Goal: Check status: Check status

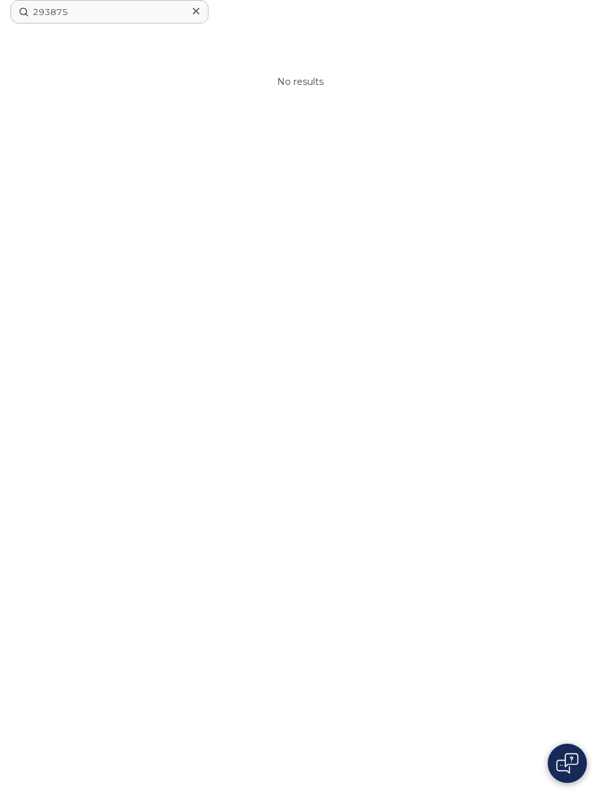
scroll to position [597, 0]
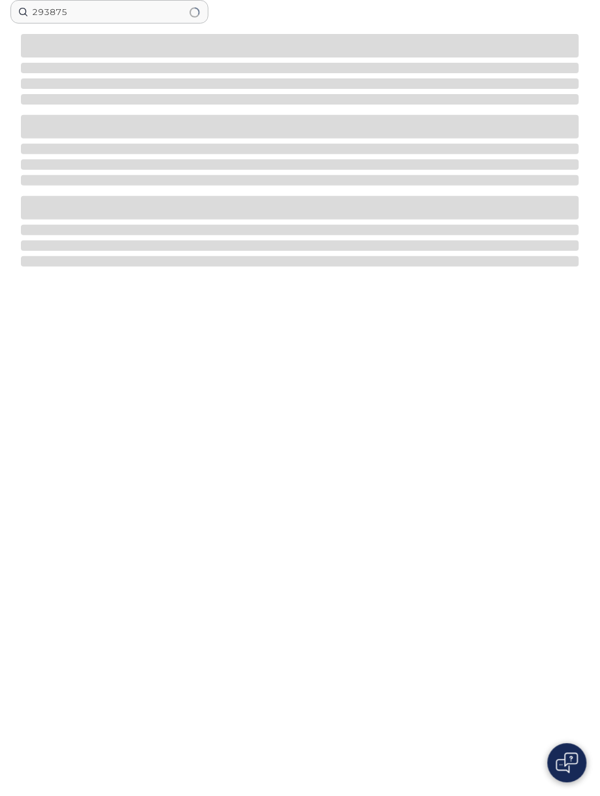
type input "293875"
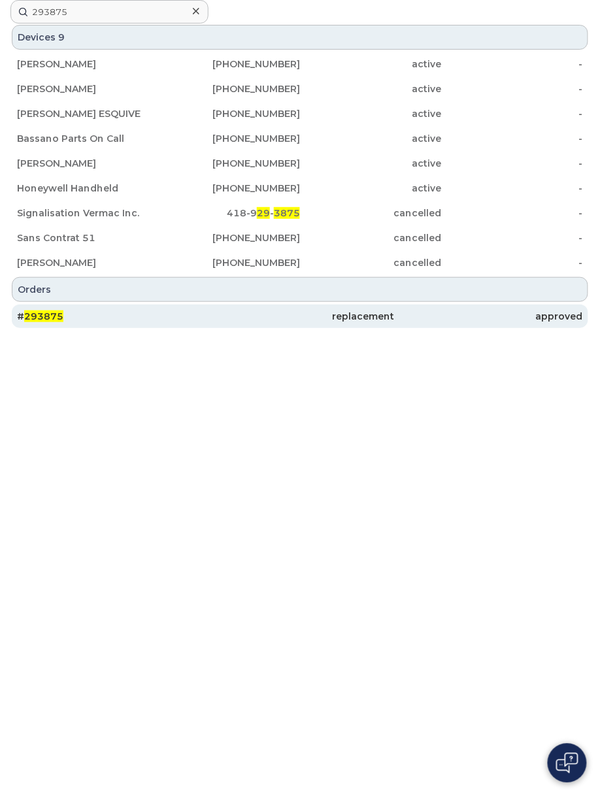
click at [69, 317] on div "# 293875" at bounding box center [111, 316] width 189 height 13
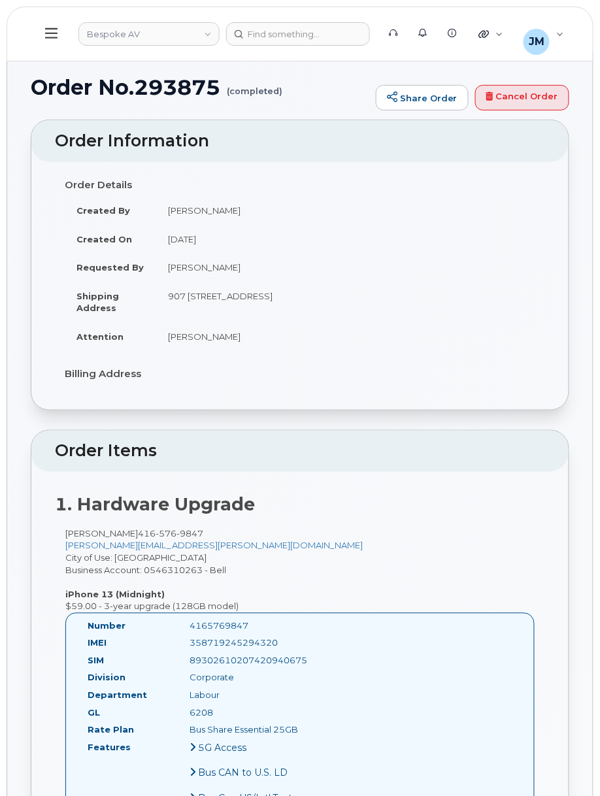
click at [190, 84] on h1 "Order No.293875 (completed)" at bounding box center [200, 87] width 339 height 23
copy h1 "293875"
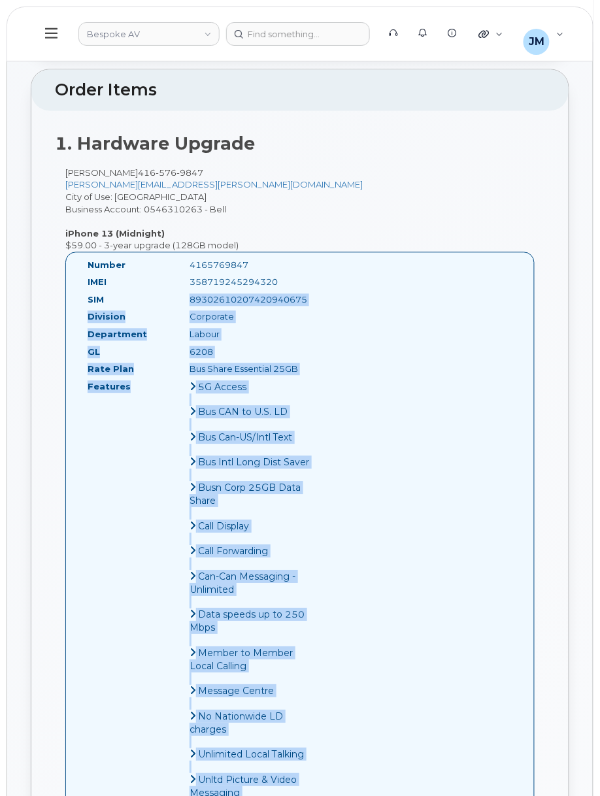
scroll to position [87, 0]
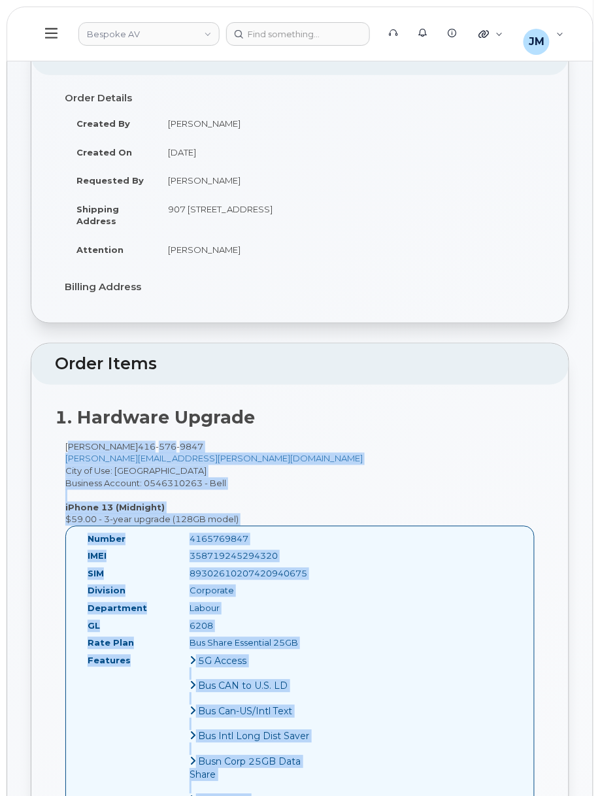
drag, startPoint x: 265, startPoint y: 732, endPoint x: 63, endPoint y: 446, distance: 350.7
click at [63, 446] on div "Travis Ferriss 416 576 9847 travis.ferriss@bespokeav.ca City of Use: Toronto Bu…" at bounding box center [300, 773] width 490 height 664
copy div "Travis Ferriss 416 576 9847 travis.ferriss@bespokeav.ca City of Use: Toronto Bu…"
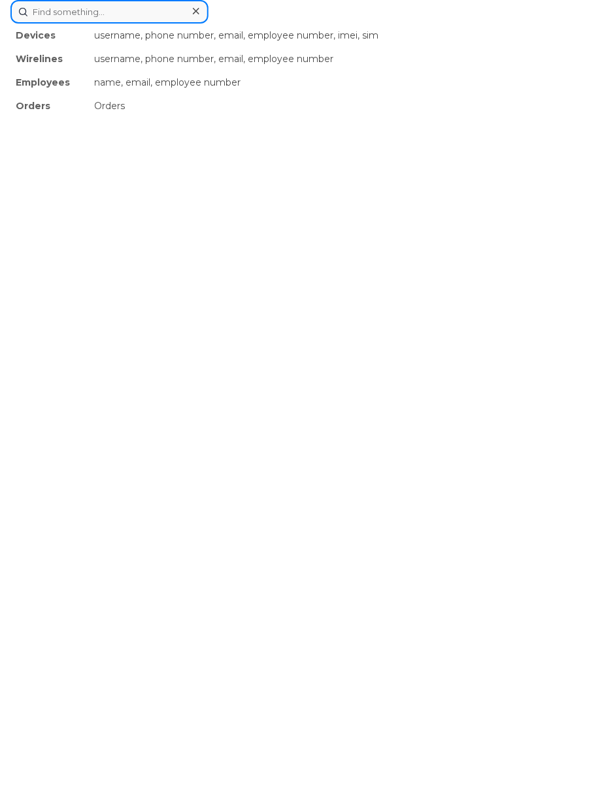
click at [329, 24] on div "Devices username, phone number, email, employee number, imei, sim Wirelines use…" at bounding box center [299, 12] width 579 height 24
paste input "290957"
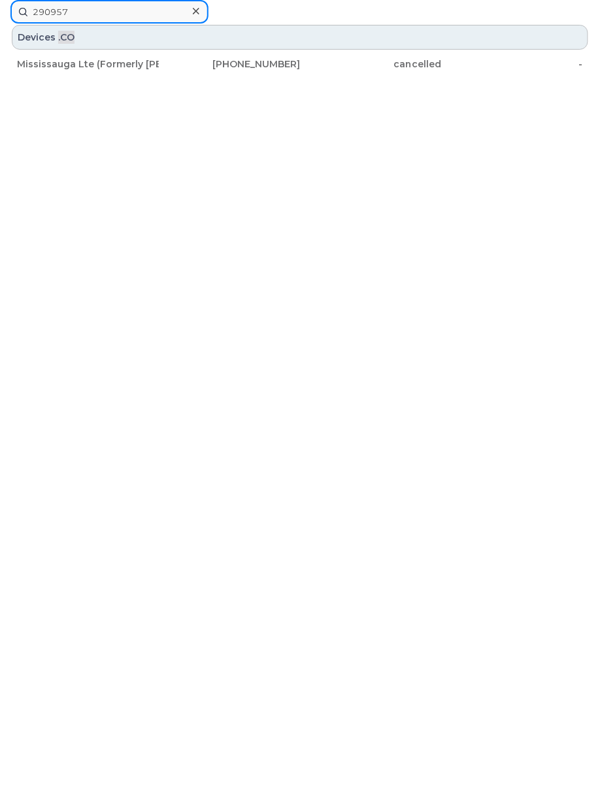
click at [95, 12] on input "290957" at bounding box center [109, 12] width 198 height 24
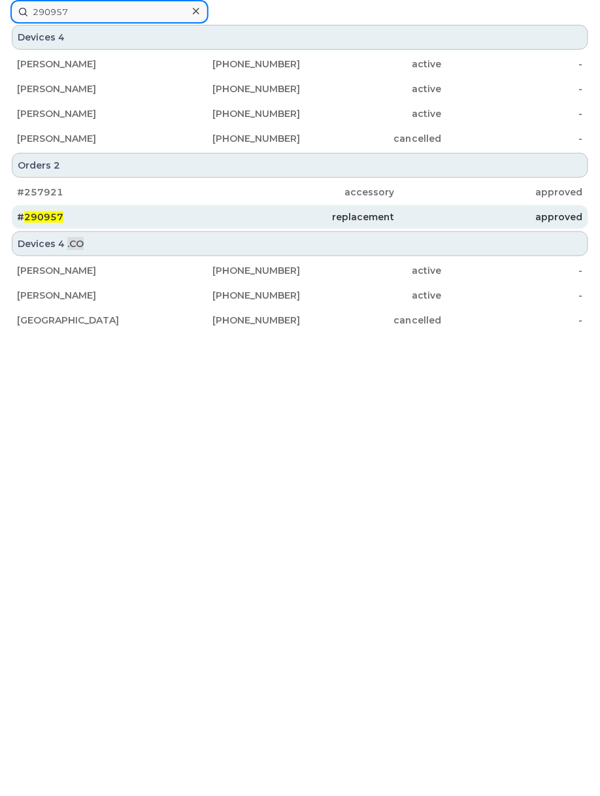
type input "290957"
click at [74, 218] on div "# 290957" at bounding box center [111, 216] width 189 height 13
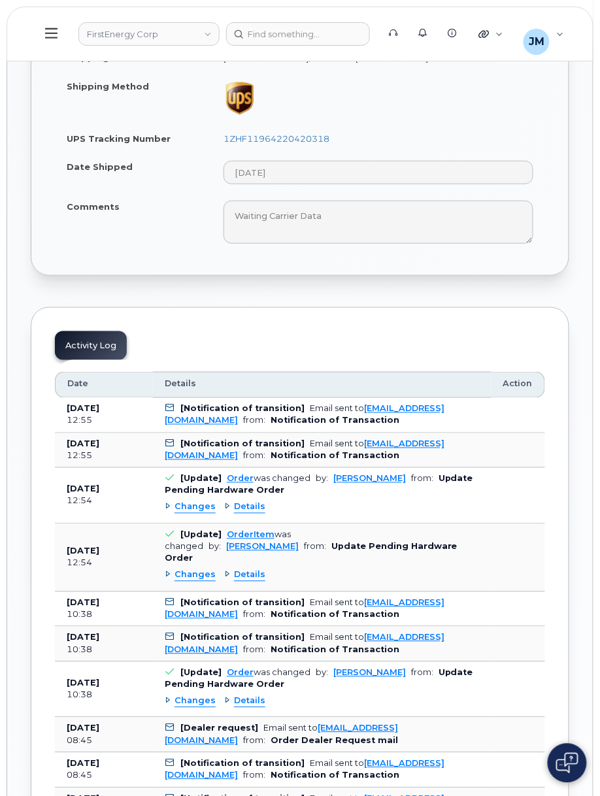
scroll to position [958, 0]
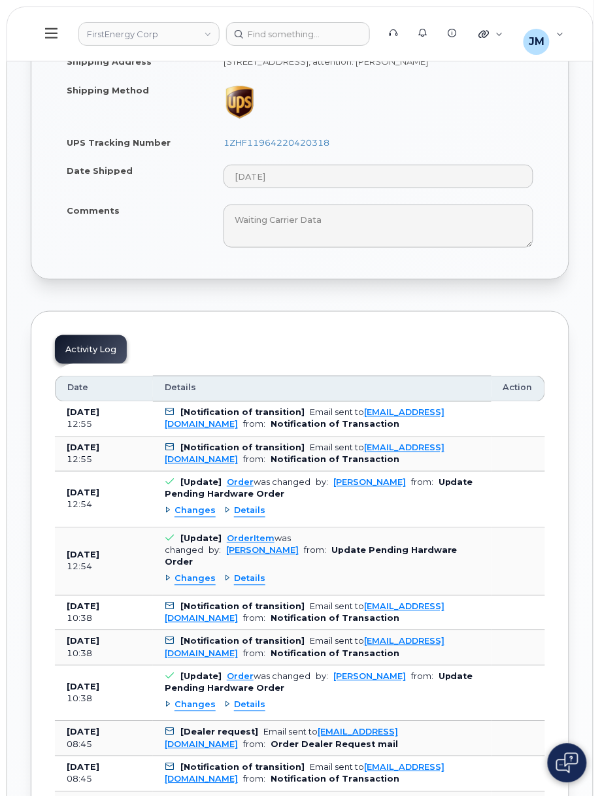
click at [224, 518] on div "Details" at bounding box center [244, 511] width 41 height 12
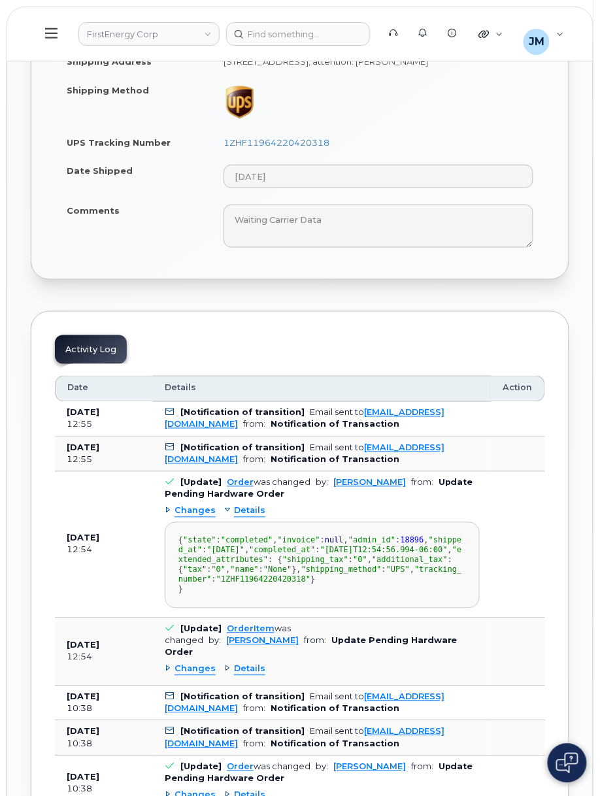
click at [165, 516] on div "Changes" at bounding box center [190, 511] width 51 height 12
